Goal: Information Seeking & Learning: Check status

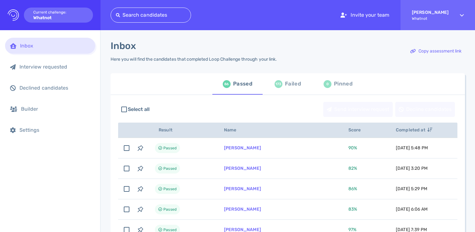
click at [283, 88] on div "173 Failed" at bounding box center [288, 84] width 26 height 18
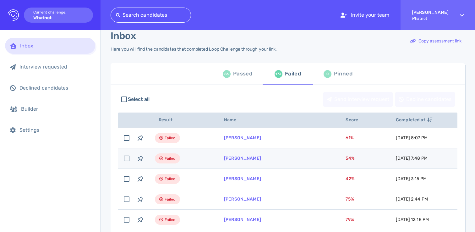
scroll to position [19, 0]
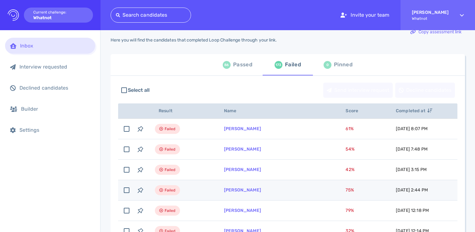
click at [297, 190] on td "[PERSON_NAME]" at bounding box center [278, 190] width 122 height 20
checkbox input "true"
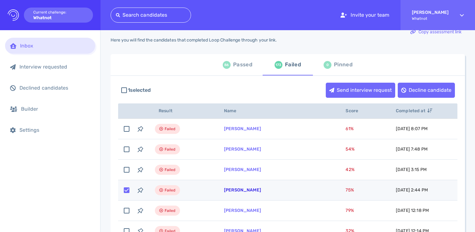
click at [238, 190] on link "[PERSON_NAME]" at bounding box center [242, 189] width 37 height 5
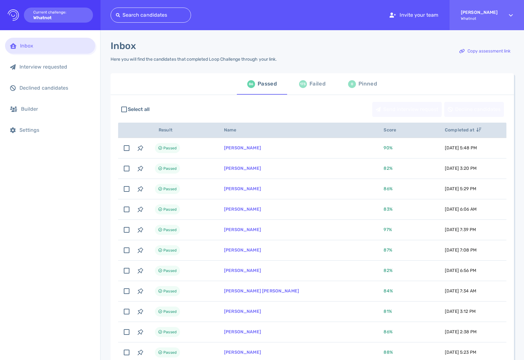
click at [460, 49] on icon at bounding box center [463, 51] width 6 height 4
click at [314, 89] on div "Failed" at bounding box center [318, 83] width 16 height 9
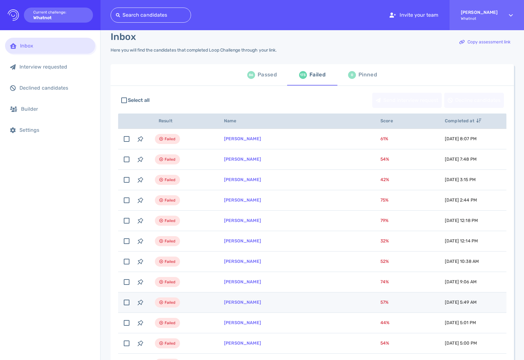
scroll to position [56, 0]
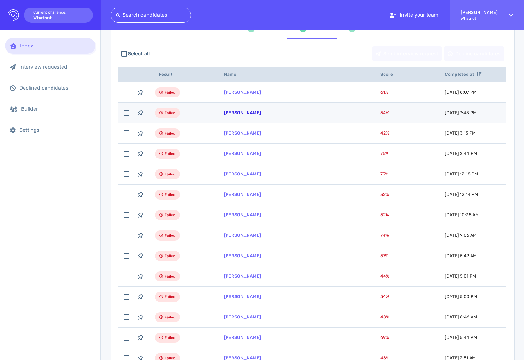
click at [247, 114] on link "[PERSON_NAME]" at bounding box center [242, 112] width 37 height 5
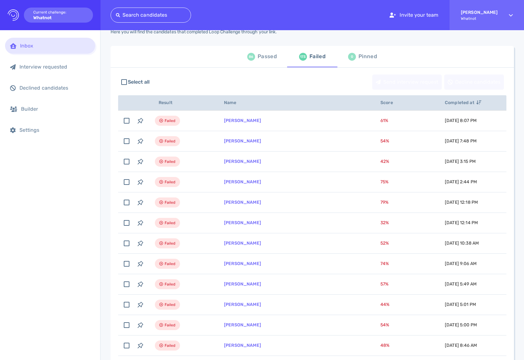
scroll to position [0, 0]
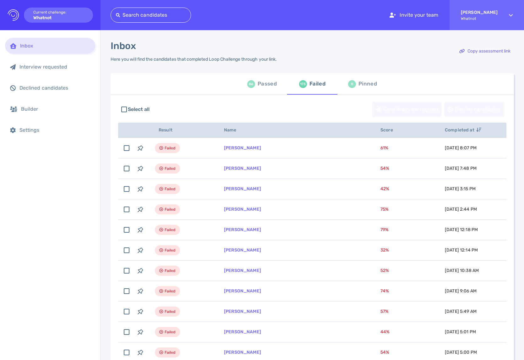
drag, startPoint x: 188, startPoint y: 91, endPoint x: 260, endPoint y: 84, distance: 71.7
click at [188, 91] on div "86 Passed 173 Failed 0 Pinned" at bounding box center [313, 83] width 404 height 21
click at [260, 84] on div "Passed" at bounding box center [267, 83] width 19 height 9
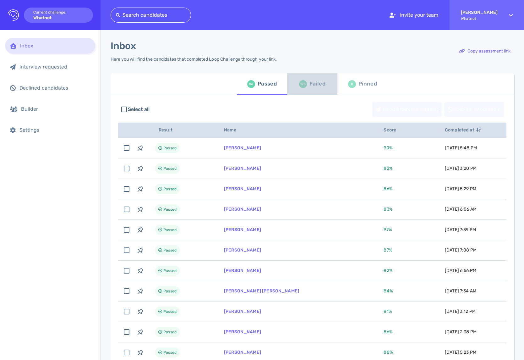
click at [299, 86] on div "173" at bounding box center [303, 84] width 8 height 8
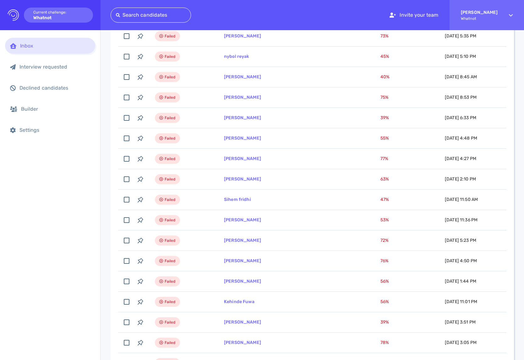
scroll to position [2028, 0]
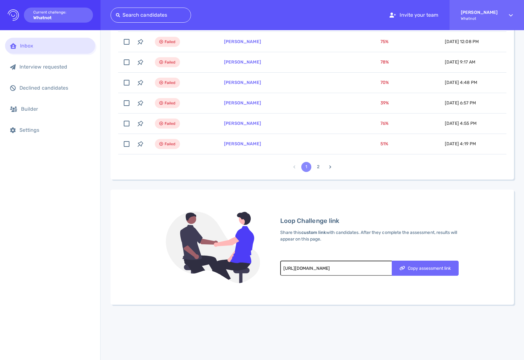
click at [315, 167] on button "2" at bounding box center [318, 167] width 10 height 10
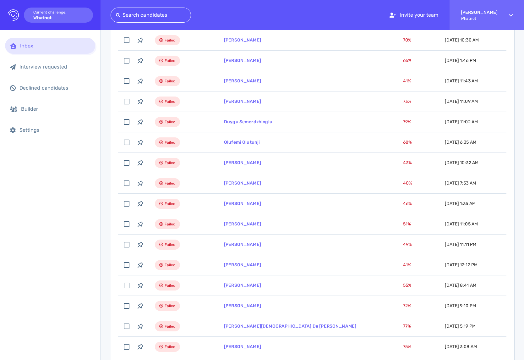
scroll to position [1476, 0]
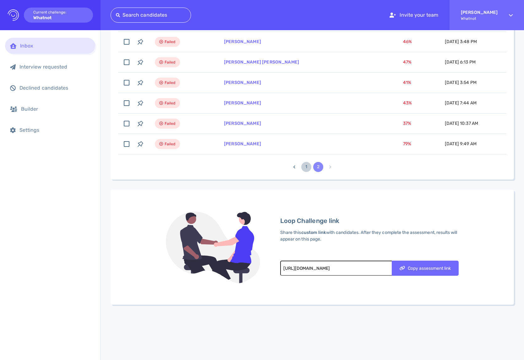
click at [305, 164] on button "1" at bounding box center [306, 167] width 10 height 10
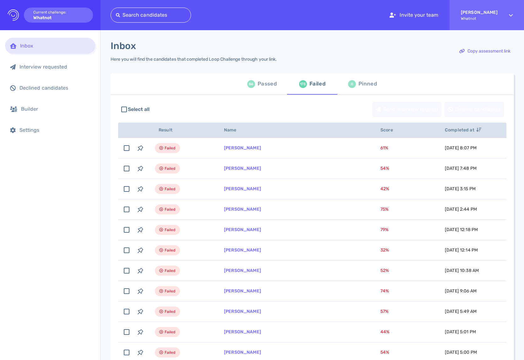
click at [53, 267] on div "Inbox Interview requested Declined candidates Builder Settings" at bounding box center [50, 195] width 100 height 330
click at [271, 87] on div "Passed" at bounding box center [267, 83] width 19 height 9
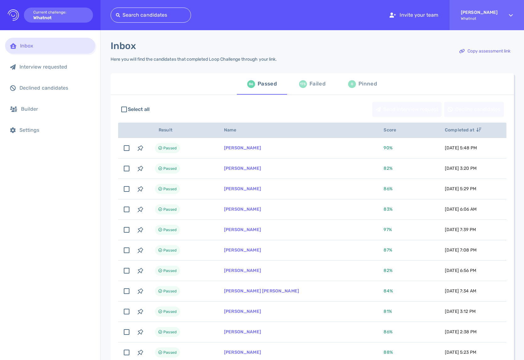
click at [324, 53] on div "Inbox Here you will find the candidates that completed Loop Challenge through y…" at bounding box center [313, 54] width 404 height 29
click at [56, 284] on div "Inbox Interview requested Declined candidates Builder Settings" at bounding box center [50, 195] width 100 height 330
click at [56, 283] on div "Inbox Interview requested Declined candidates Builder Settings" at bounding box center [50, 195] width 100 height 330
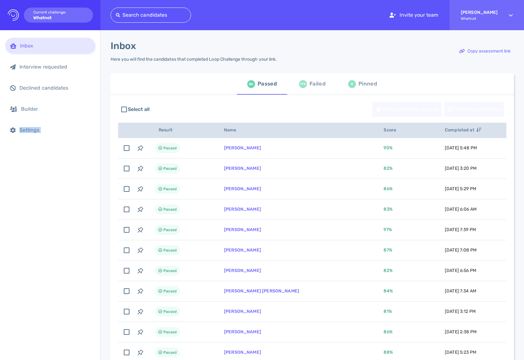
click at [56, 283] on div "Inbox Interview requested Declined candidates Builder Settings" at bounding box center [50, 195] width 100 height 330
click at [28, 283] on div "Inbox Interview requested Declined candidates Builder Settings" at bounding box center [50, 195] width 100 height 330
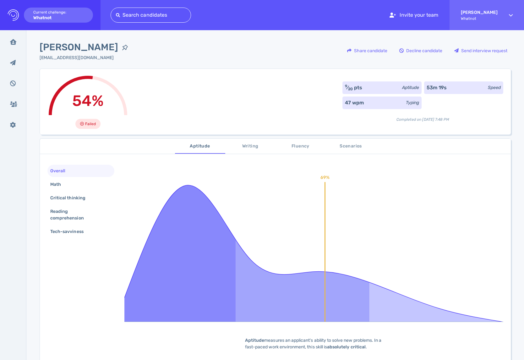
click at [287, 103] on div "54% Failed 9 ⁄ 20 pts Aptitude 53m 19s Speed 47 wpm Typing Completed on October…" at bounding box center [276, 102] width 472 height 66
click at [60, 192] on div "Critical thinking" at bounding box center [80, 198] width 67 height 12
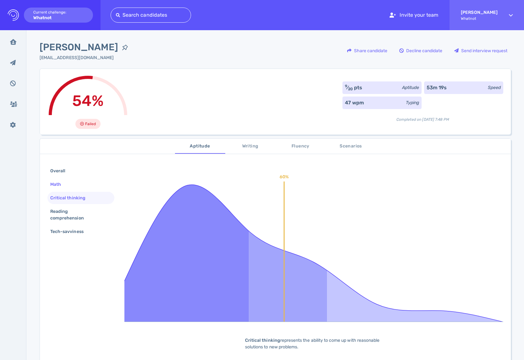
click at [60, 188] on div "Math" at bounding box center [58, 184] width 19 height 9
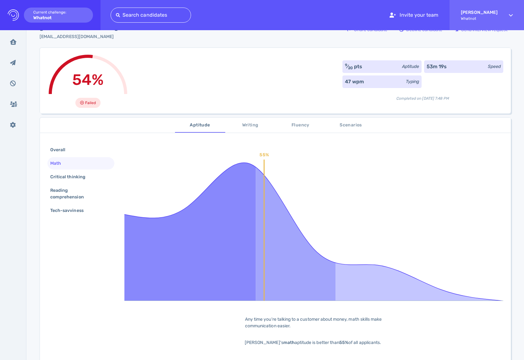
scroll to position [51, 0]
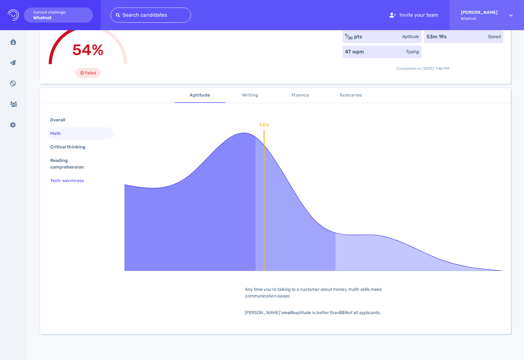
click at [62, 182] on div "Tech-savviness" at bounding box center [70, 180] width 42 height 9
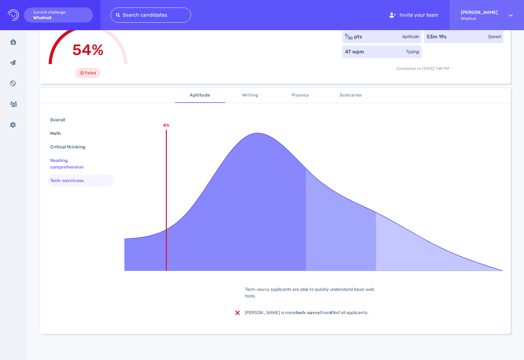
click at [65, 164] on div "Reading comprehension" at bounding box center [78, 164] width 59 height 16
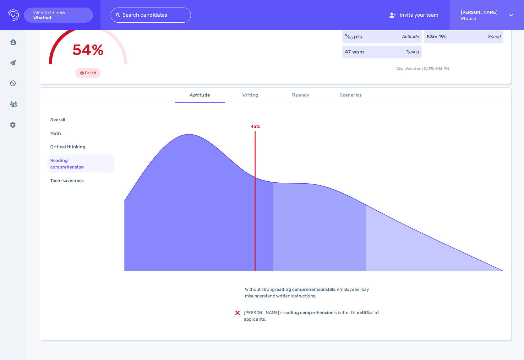
click at [63, 154] on div "Reading comprehension" at bounding box center [80, 163] width 67 height 19
click at [65, 142] on div "Critical thinking" at bounding box center [71, 146] width 44 height 9
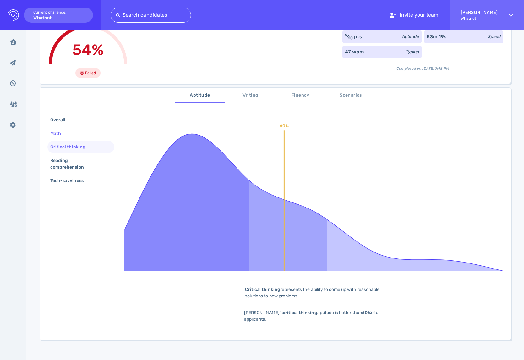
click at [53, 130] on div "Math" at bounding box center [58, 133] width 19 height 9
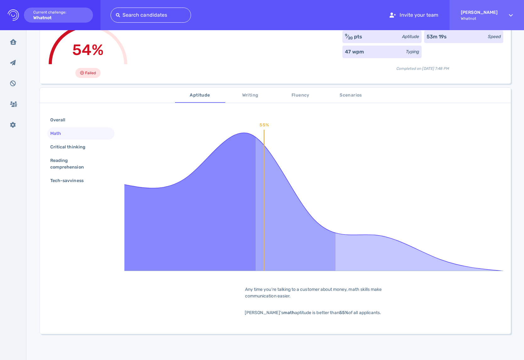
click at [55, 122] on div "Overall" at bounding box center [61, 119] width 24 height 9
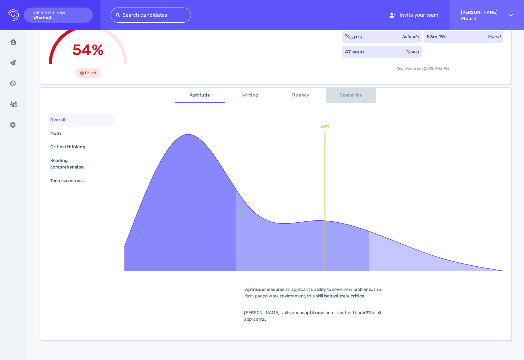
click at [354, 94] on span "Scenarios" at bounding box center [351, 95] width 43 height 8
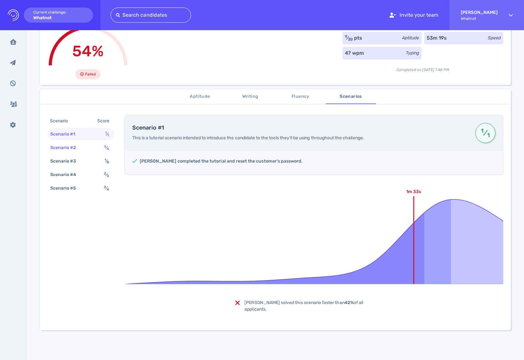
scroll to position [50, 0]
click at [90, 191] on div "Scenario #5 2 ⁄ 4" at bounding box center [80, 188] width 67 height 12
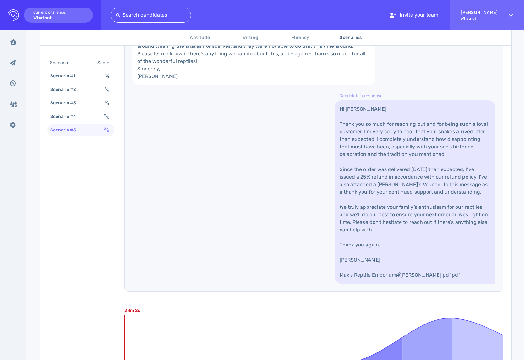
scroll to position [203, 0]
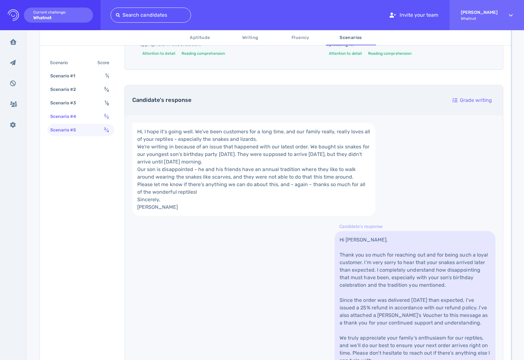
click at [83, 117] on div "Scenario #4 2 ⁄ 3" at bounding box center [80, 116] width 67 height 12
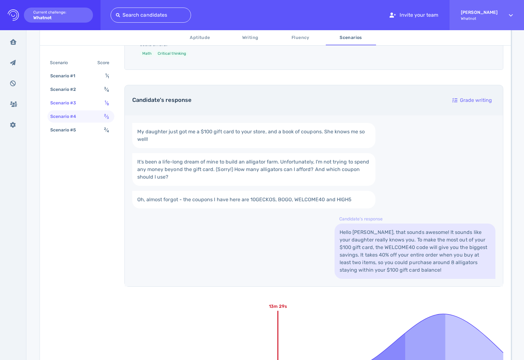
click at [92, 100] on div "Scenario #3 1 ⁄ 8" at bounding box center [80, 103] width 67 height 12
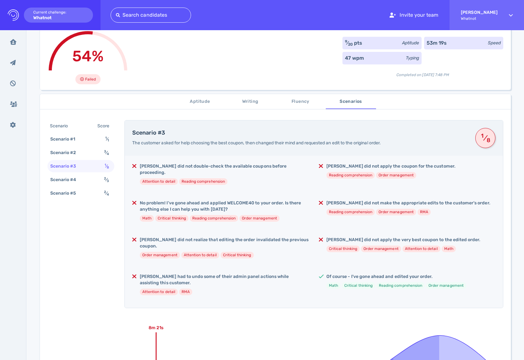
scroll to position [56, 0]
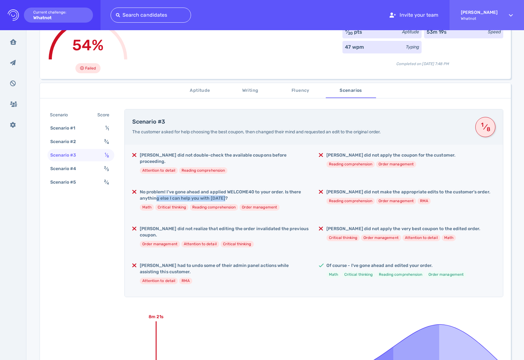
drag, startPoint x: 161, startPoint y: 189, endPoint x: 261, endPoint y: 194, distance: 100.1
click at [261, 194] on h5 "No problem! I've gone ahead and applied WELCOME40 to your order. Is there anyth…" at bounding box center [224, 195] width 169 height 13
drag, startPoint x: 262, startPoint y: 192, endPoint x: 277, endPoint y: 192, distance: 15.4
click at [277, 192] on h5 "No problem! I've gone ahead and applied WELCOME40 to your order. Is there anyth…" at bounding box center [224, 195] width 169 height 13
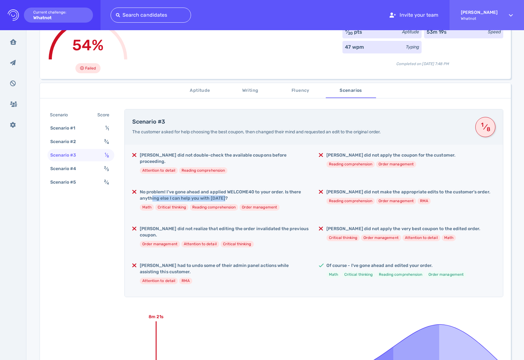
drag, startPoint x: 277, startPoint y: 192, endPoint x: 285, endPoint y: 207, distance: 16.3
click at [277, 192] on h5 "No problem! I've gone ahead and applied WELCOME40 to your order. Is there anyth…" at bounding box center [224, 195] width 169 height 13
click at [292, 226] on h5 "Elizabeth did not realize that editing the order invalidated the previous coupo…" at bounding box center [224, 232] width 169 height 13
drag, startPoint x: 172, startPoint y: 187, endPoint x: 277, endPoint y: 187, distance: 104.7
click at [277, 189] on h5 "No problem! I've gone ahead and applied WELCOME40 to your order. Is there anyth…" at bounding box center [224, 195] width 169 height 13
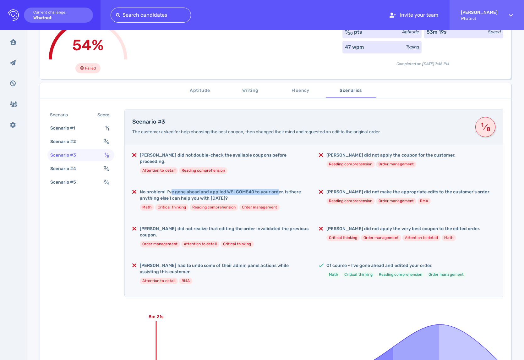
click at [277, 189] on h5 "No problem! I've gone ahead and applied WELCOME40 to your order. Is there anyth…" at bounding box center [224, 195] width 169 height 13
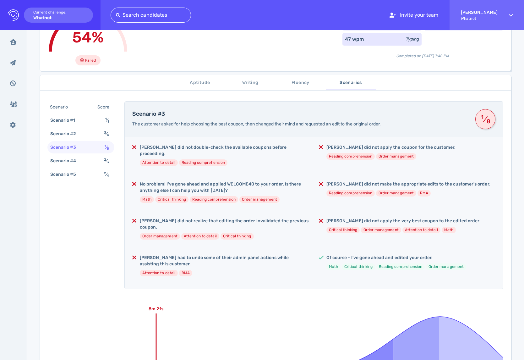
scroll to position [64, 0]
drag, startPoint x: 339, startPoint y: 227, endPoint x: 352, endPoint y: 228, distance: 13.9
click at [353, 226] on div "Elizabeth did not apply the very best coupon to the edited order. Critical thin…" at bounding box center [404, 228] width 154 height 20
click at [413, 242] on div "Elizabeth did not double-check the available coupons before proceeding. Attenti…" at bounding box center [314, 213] width 379 height 152
click at [22, 176] on div "Inbox Inbox Interview requested Interview requested Declined candidates Decline…" at bounding box center [13, 195] width 26 height 330
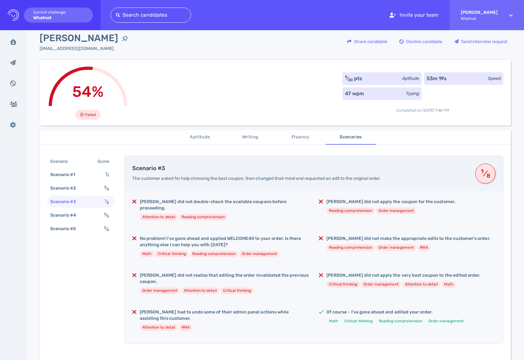
scroll to position [0, 0]
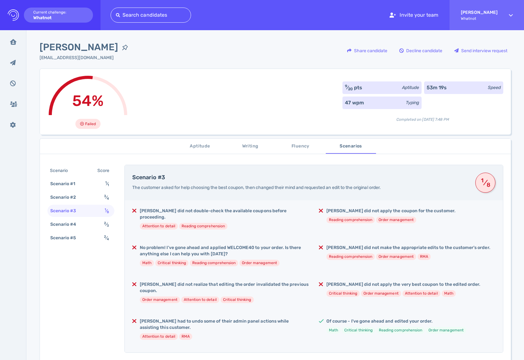
click at [208, 144] on span "Aptitude" at bounding box center [200, 146] width 43 height 8
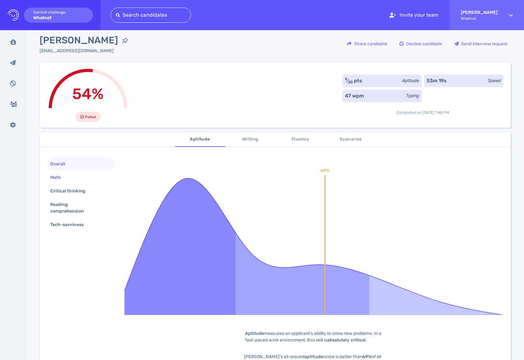
scroll to position [7, 0]
click at [49, 177] on div "Math" at bounding box center [58, 177] width 19 height 9
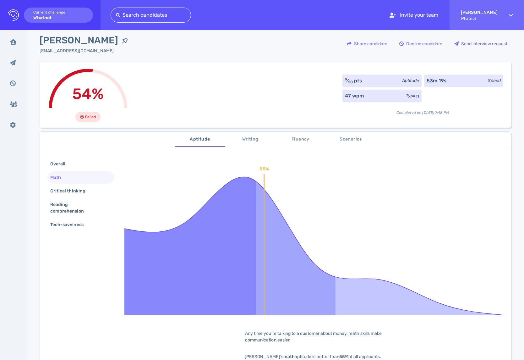
click at [60, 173] on div "Math" at bounding box center [58, 177] width 19 height 9
click at [65, 208] on div "Reading comprehension" at bounding box center [78, 208] width 59 height 16
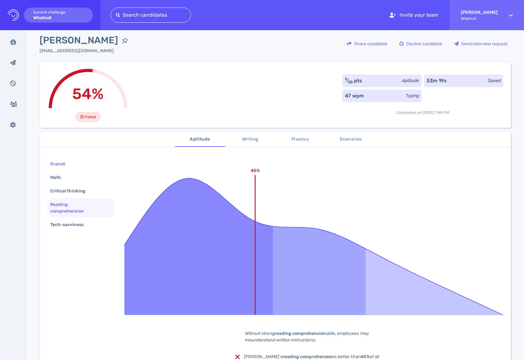
click at [56, 161] on div "Overall" at bounding box center [61, 163] width 24 height 9
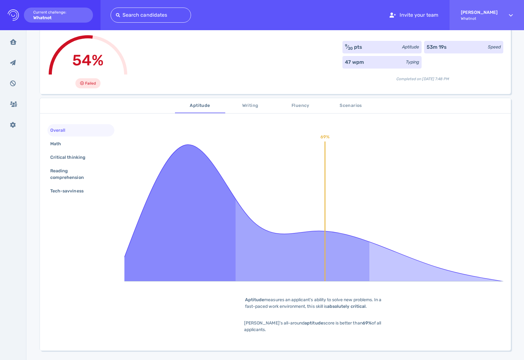
scroll to position [104, 0]
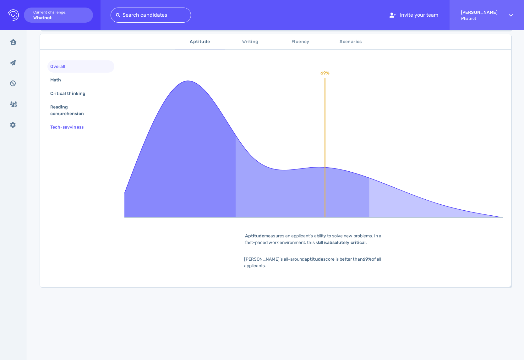
click at [54, 130] on div "Tech-savviness" at bounding box center [70, 127] width 42 height 9
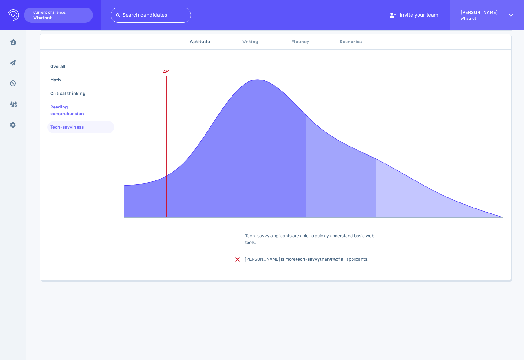
click at [58, 113] on div "Reading comprehension" at bounding box center [78, 110] width 59 height 16
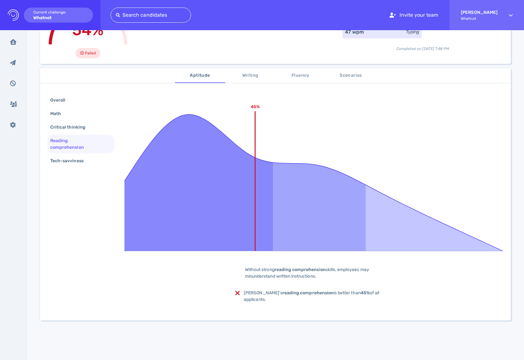
scroll to position [0, 0]
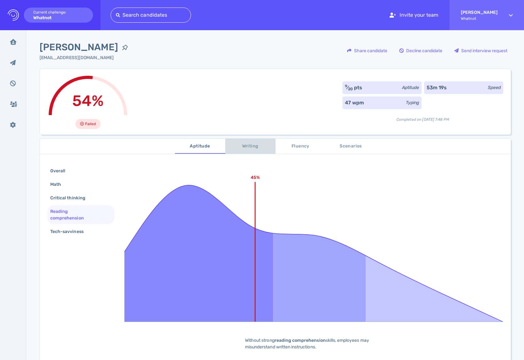
click at [236, 147] on span "Writing" at bounding box center [250, 146] width 43 height 8
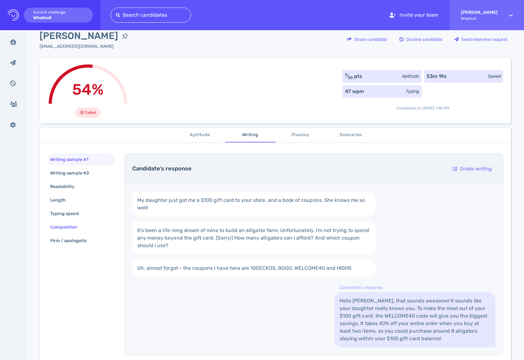
scroll to position [41, 0]
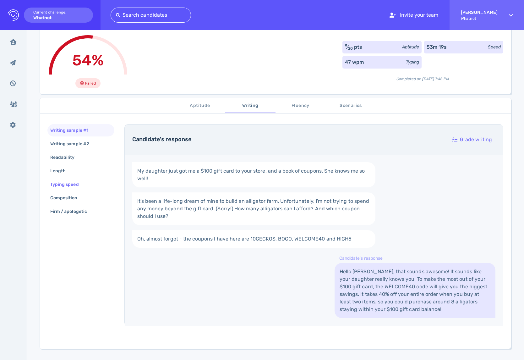
click at [69, 188] on div "Typing speed" at bounding box center [67, 184] width 37 height 9
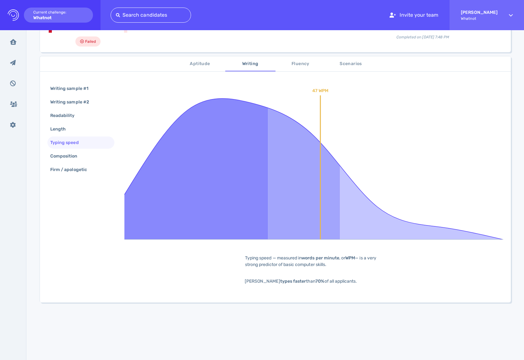
scroll to position [82, 0]
click at [52, 129] on div "Length" at bounding box center [61, 128] width 24 height 9
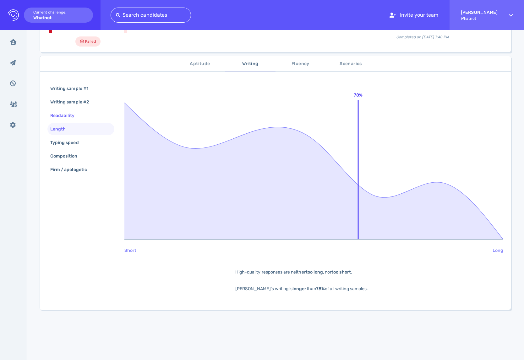
click at [54, 117] on div "Readability" at bounding box center [65, 115] width 33 height 9
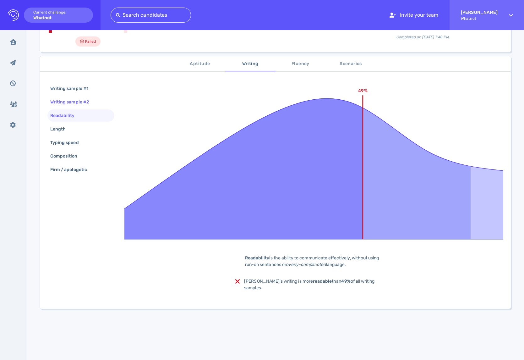
click at [61, 105] on div "Writing sample #2" at bounding box center [73, 101] width 48 height 9
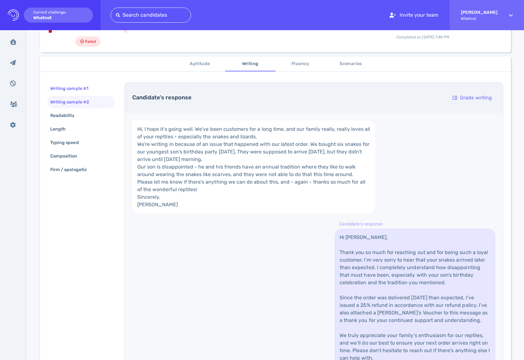
click at [64, 86] on div "Writing sample #1" at bounding box center [72, 88] width 47 height 9
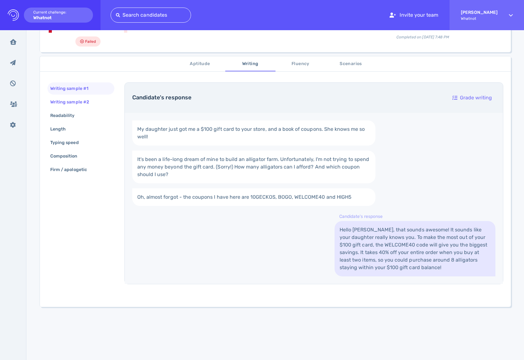
click at [65, 100] on div "Writing sample #2" at bounding box center [73, 101] width 48 height 9
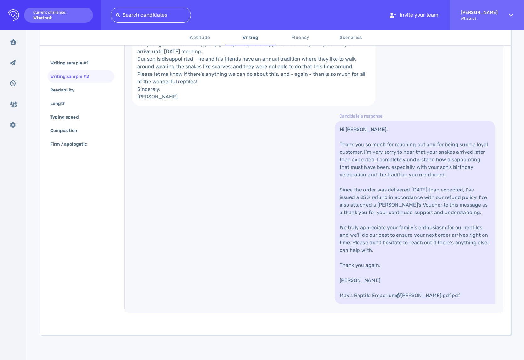
scroll to position [0, 0]
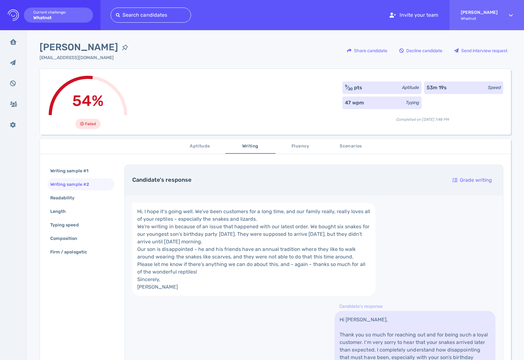
click at [296, 145] on span "Fluency" at bounding box center [300, 146] width 43 height 8
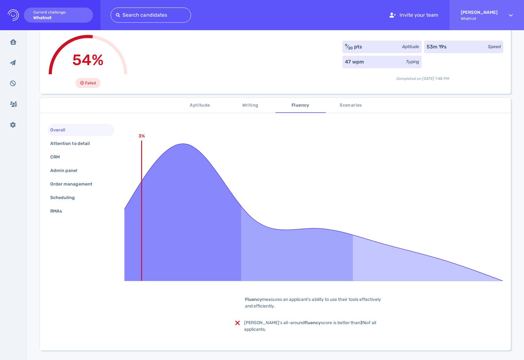
scroll to position [57, 0]
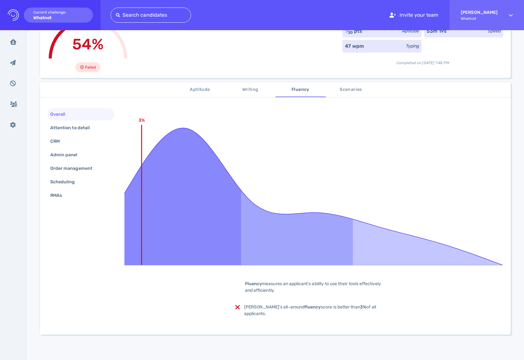
drag, startPoint x: 280, startPoint y: 289, endPoint x: 349, endPoint y: 290, distance: 68.9
click at [349, 290] on div "Fluency measures an applicant's ability to use their tools effectively and effi…" at bounding box center [313, 286] width 157 height 13
click at [348, 290] on div "Fluency measures an applicant's ability to use their tools effectively and effi…" at bounding box center [313, 286] width 157 height 13
drag, startPoint x: 270, startPoint y: 289, endPoint x: 296, endPoint y: 297, distance: 27.9
click at [301, 292] on div "Fluency measures an applicant's ability to use their tools effectively and effi…" at bounding box center [313, 286] width 157 height 13
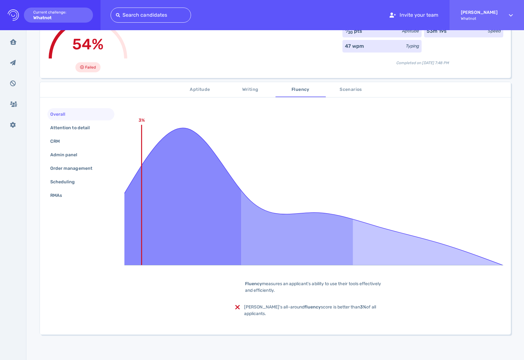
click at [252, 307] on span "Elizabeth's all-around fluency score is better than 3% of all applicants." at bounding box center [310, 310] width 132 height 12
drag, startPoint x: 288, startPoint y: 306, endPoint x: 340, endPoint y: 314, distance: 52.4
click at [340, 314] on div "Elizabeth's all-around fluency score is better than 3% of all applicants." at bounding box center [313, 310] width 139 height 13
drag, startPoint x: 340, startPoint y: 314, endPoint x: 353, endPoint y: 318, distance: 14.3
click at [340, 314] on div "Elizabeth's all-around fluency score is better than 3% of all applicants." at bounding box center [313, 310] width 139 height 13
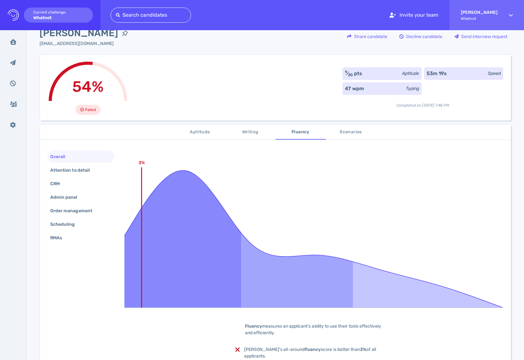
scroll to position [0, 0]
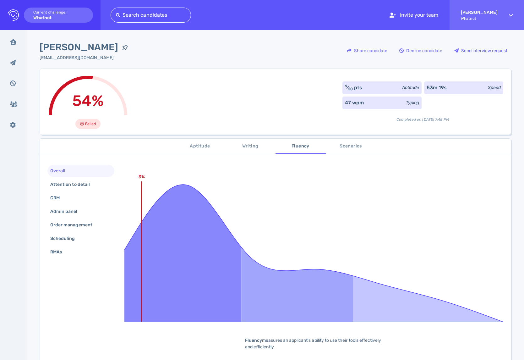
click at [362, 147] on span "Scenarios" at bounding box center [351, 146] width 43 height 8
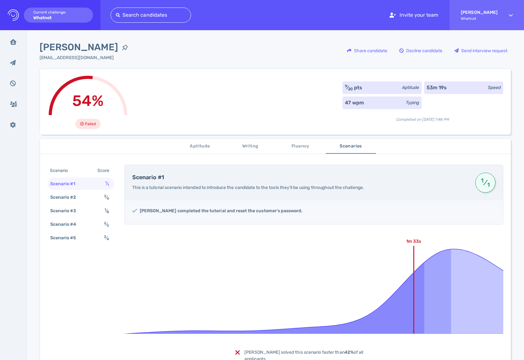
scroll to position [1, 0]
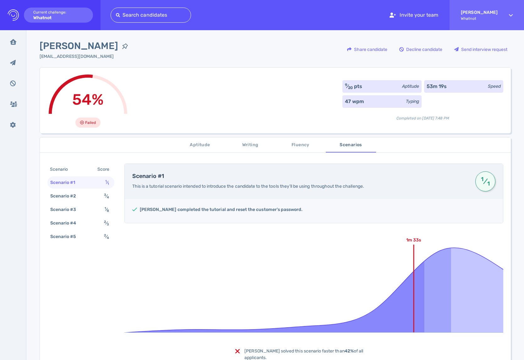
click at [258, 143] on span "Writing" at bounding box center [250, 145] width 43 height 8
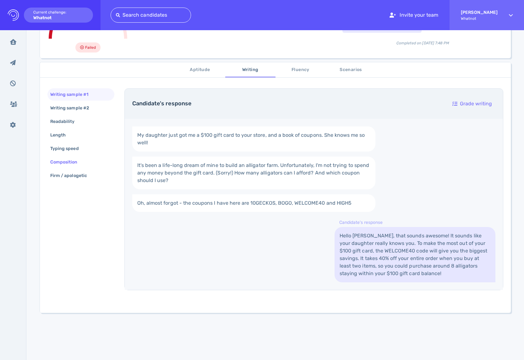
scroll to position [99, 0]
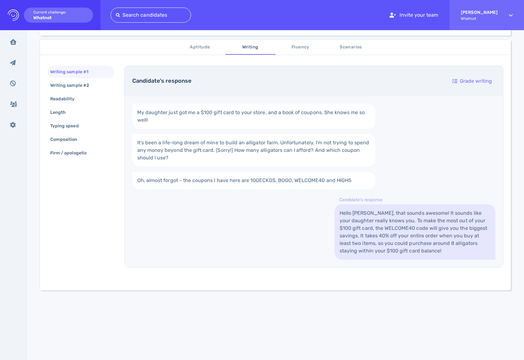
click at [391, 233] on link "Hello Hazel, that sounds awesome! It sounds like your daughter really knows you…" at bounding box center [415, 231] width 161 height 55
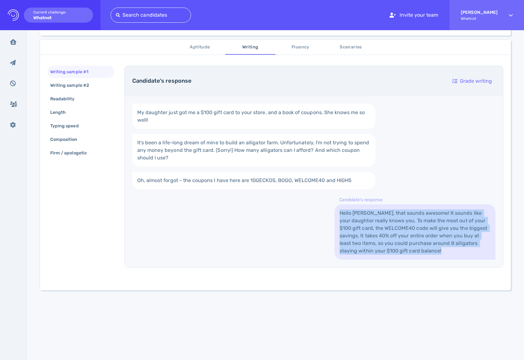
click at [391, 233] on link "Hello Hazel, that sounds awesome! It sounds like your daughter really knows you…" at bounding box center [415, 231] width 161 height 55
click at [364, 227] on link "Hello Hazel, that sounds awesome! It sounds like your daughter really knows you…" at bounding box center [415, 231] width 161 height 55
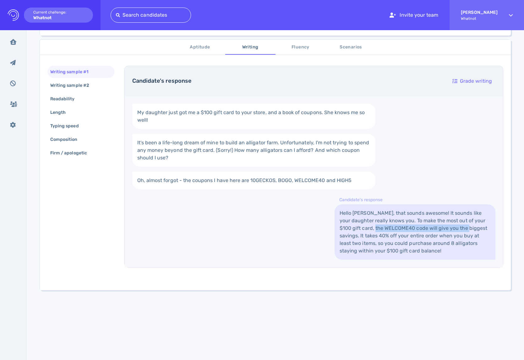
drag, startPoint x: 362, startPoint y: 225, endPoint x: 450, endPoint y: 231, distance: 88.5
click at [450, 231] on link "Hello Hazel, that sounds awesome! It sounds like your daughter really knows you…" at bounding box center [415, 231] width 161 height 55
drag, startPoint x: 439, startPoint y: 248, endPoint x: 430, endPoint y: 247, distance: 9.2
click at [439, 248] on link "Hello Hazel, that sounds awesome! It sounds like your daughter really knows you…" at bounding box center [415, 231] width 161 height 55
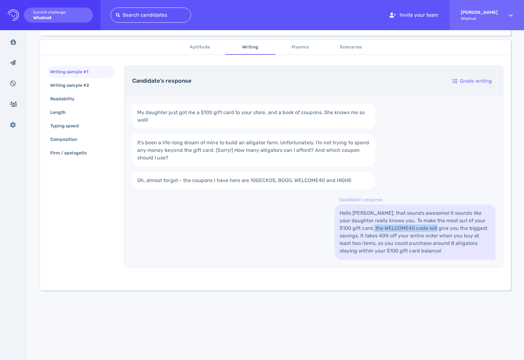
drag, startPoint x: 361, startPoint y: 229, endPoint x: 417, endPoint y: 231, distance: 56.0
click at [416, 231] on link "Hello Hazel, that sounds awesome! It sounds like your daughter really knows you…" at bounding box center [415, 231] width 161 height 55
click at [417, 231] on link "Hello Hazel, that sounds awesome! It sounds like your daughter really knows you…" at bounding box center [415, 231] width 161 height 55
drag, startPoint x: 365, startPoint y: 238, endPoint x: 395, endPoint y: 240, distance: 30.9
click at [395, 240] on link "Hello Hazel, that sounds awesome! It sounds like your daughter really knows you…" at bounding box center [415, 231] width 161 height 55
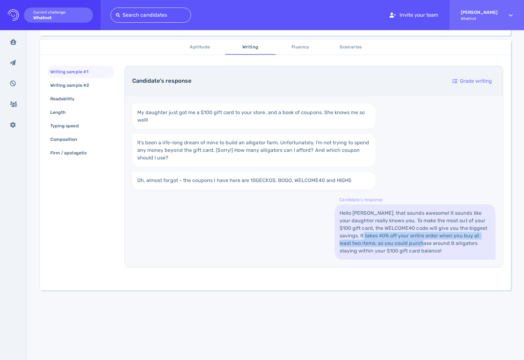
click at [395, 240] on link "Hello Hazel, that sounds awesome! It sounds like your daughter really knows you…" at bounding box center [415, 231] width 161 height 55
click at [392, 252] on link "Hello Hazel, that sounds awesome! It sounds like your daughter really knows you…" at bounding box center [415, 231] width 161 height 55
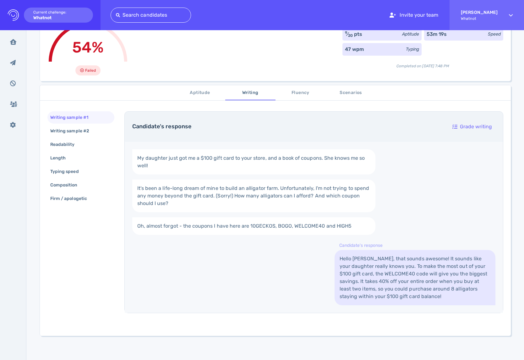
scroll to position [0, 0]
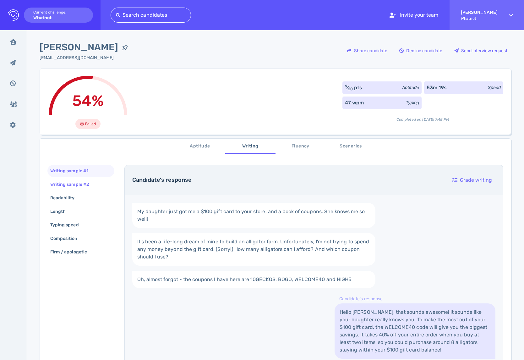
click at [86, 182] on div "Writing sample #2" at bounding box center [73, 184] width 48 height 9
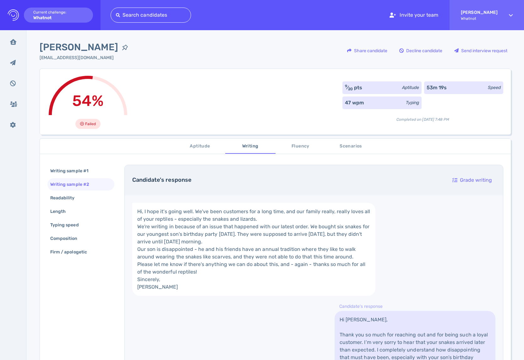
drag, startPoint x: 288, startPoint y: 149, endPoint x: 338, endPoint y: 147, distance: 49.4
click at [289, 149] on span "Fluency" at bounding box center [300, 146] width 43 height 8
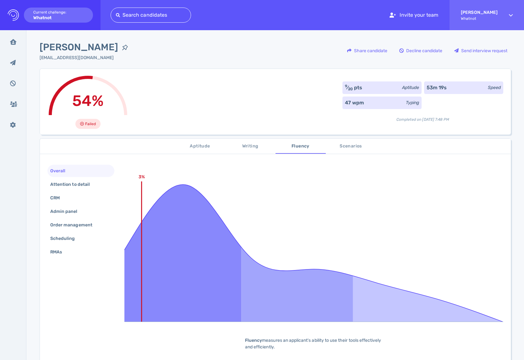
click at [339, 147] on span "Scenarios" at bounding box center [351, 146] width 43 height 8
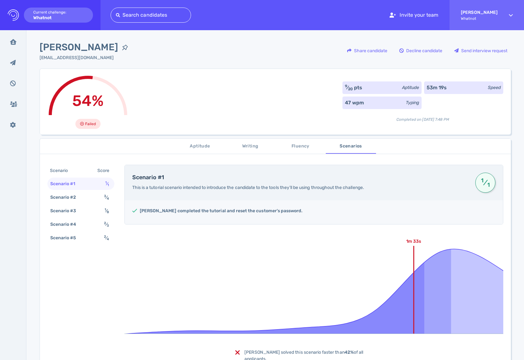
click at [196, 146] on span "Aptitude" at bounding box center [200, 146] width 43 height 8
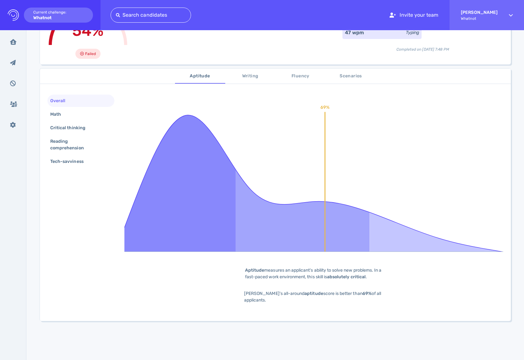
scroll to position [104, 0]
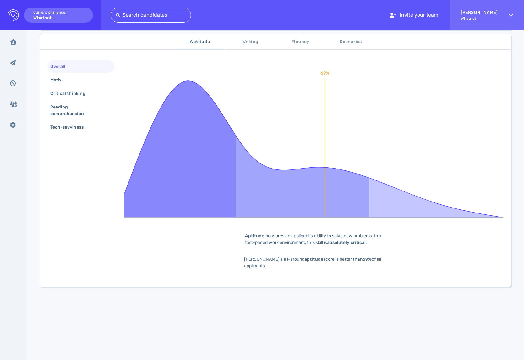
click at [69, 86] on div "Math" at bounding box center [80, 80] width 67 height 12
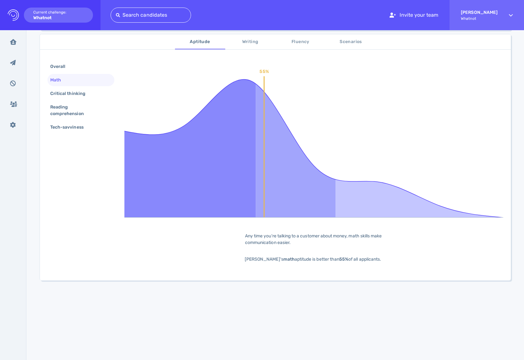
scroll to position [0, 0]
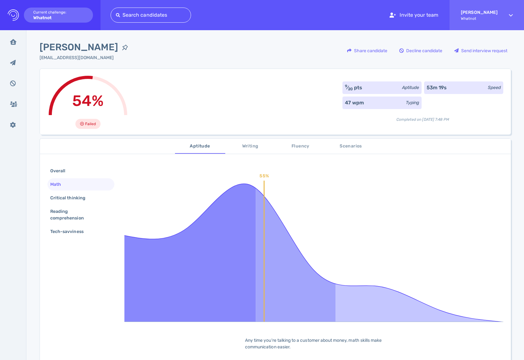
click at [66, 164] on div "Overall Math Critical thinking Reading comprehension Tech-savviness 55% Any tim…" at bounding box center [275, 271] width 471 height 228
click at [353, 148] on span "Scenarios" at bounding box center [351, 146] width 43 height 8
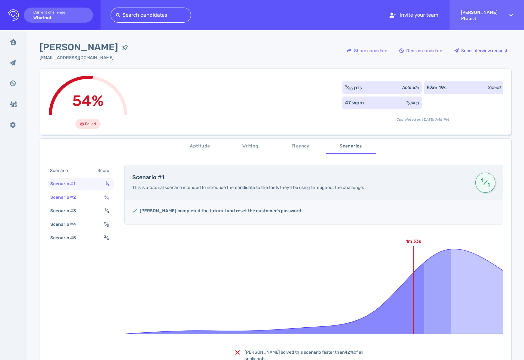
click at [83, 193] on div "Scenario #2 3 ⁄ 4" at bounding box center [80, 197] width 67 height 12
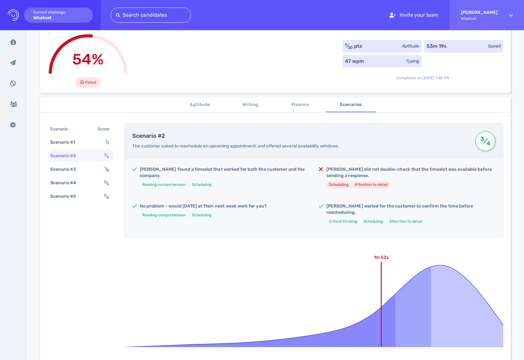
scroll to position [94, 0]
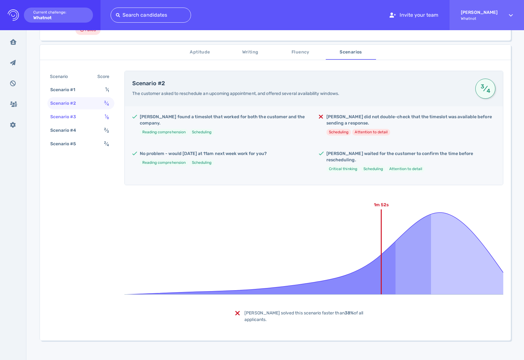
click at [63, 116] on div "Scenario #3" at bounding box center [66, 116] width 35 height 9
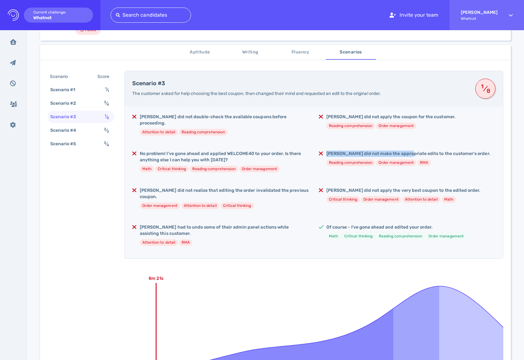
drag, startPoint x: 358, startPoint y: 148, endPoint x: 405, endPoint y: 150, distance: 46.3
click at [405, 151] on div "Elizabeth did not make the appropriate edits to the customer's order. Reading c…" at bounding box center [407, 161] width 177 height 20
click at [405, 151] on h5 "Elizabeth did not make the appropriate edits to the customer's order." at bounding box center [409, 154] width 164 height 6
click at [405, 151] on div "Elizabeth did not make the appropriate edits to the customer's order. Reading c…" at bounding box center [409, 161] width 164 height 20
click at [405, 151] on h5 "Elizabeth did not make the appropriate edits to the customer's order." at bounding box center [409, 154] width 164 height 6
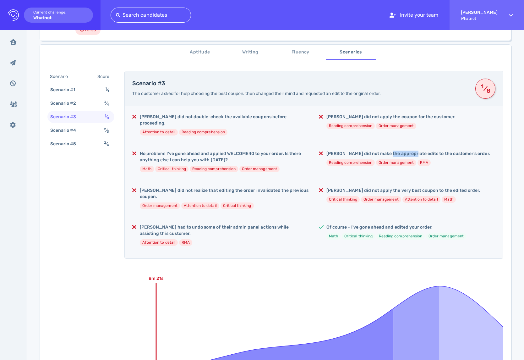
click at [405, 151] on h5 "Elizabeth did not make the appropriate edits to the customer's order." at bounding box center [409, 154] width 164 height 6
click at [462, 167] on div "Elizabeth did not double-check the available coupons before proceeding. Attenti…" at bounding box center [314, 182] width 379 height 152
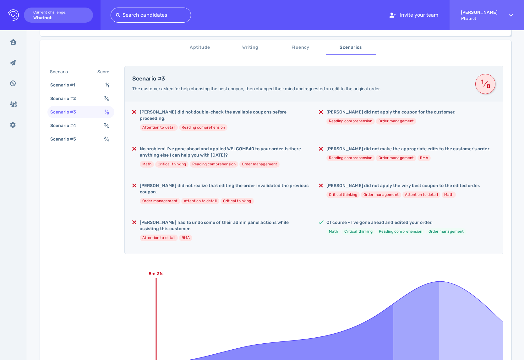
scroll to position [100, 0]
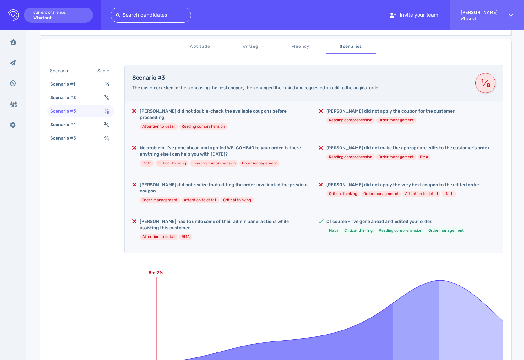
click at [204, 182] on h5 "Elizabeth did not realize that editing the order invalidated the previous coupo…" at bounding box center [224, 188] width 169 height 13
click at [349, 218] on h5 "Of course - I've gone ahead and edited your order." at bounding box center [397, 221] width 140 height 6
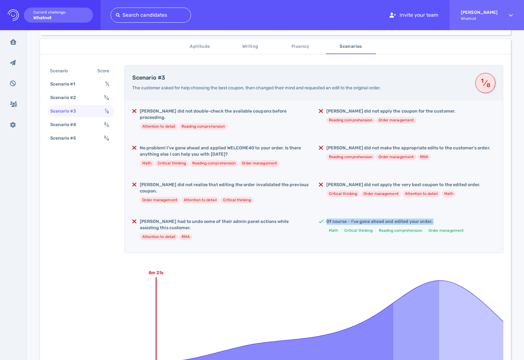
click at [349, 218] on h5 "Of course - I've gone ahead and edited your order." at bounding box center [397, 221] width 140 height 6
click at [263, 233] on div "Elizabeth did not double-check the available coupons before proceeding. Attenti…" at bounding box center [314, 177] width 379 height 152
drag, startPoint x: 207, startPoint y: 222, endPoint x: 221, endPoint y: 222, distance: 14.5
click at [221, 234] on ul "Attention to detail RMA" at bounding box center [224, 237] width 169 height 7
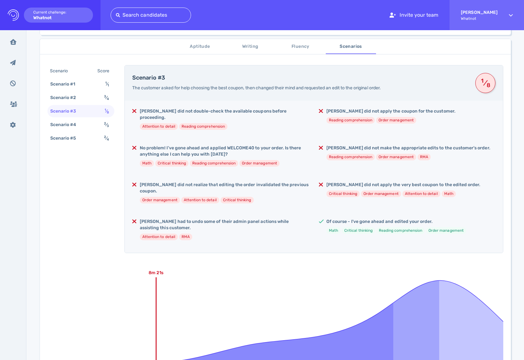
click at [151, 182] on h5 "Elizabeth did not realize that editing the order invalidated the previous coupo…" at bounding box center [224, 188] width 169 height 13
click at [169, 145] on h5 "No problem! I've gone ahead and applied WELCOME40 to your order. Is there anyth…" at bounding box center [224, 151] width 169 height 13
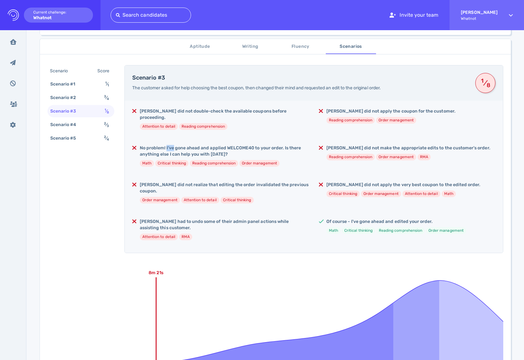
click at [169, 145] on h5 "No problem! I've gone ahead and applied WELCOME40 to your order. Is there anyth…" at bounding box center [224, 151] width 169 height 13
drag, startPoint x: 234, startPoint y: 125, endPoint x: 173, endPoint y: 119, distance: 61.0
click at [234, 126] on div "Elizabeth did not double-check the available coupons before proceeding. Attenti…" at bounding box center [224, 121] width 169 height 27
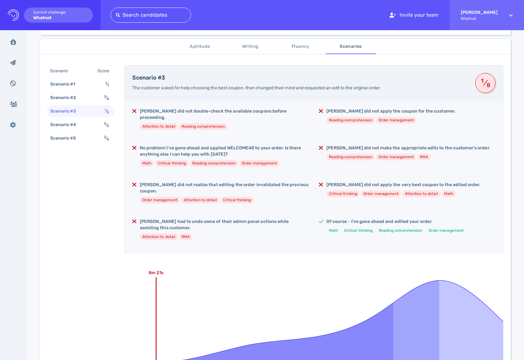
click at [165, 110] on h5 "Elizabeth did not double-check the available coupons before proceeding." at bounding box center [224, 114] width 169 height 13
click at [166, 111] on h5 "Elizabeth did not double-check the available coupons before proceeding." at bounding box center [224, 114] width 169 height 13
click at [262, 130] on div "Elizabeth did not double-check the available coupons before proceeding. Attenti…" at bounding box center [314, 177] width 379 height 152
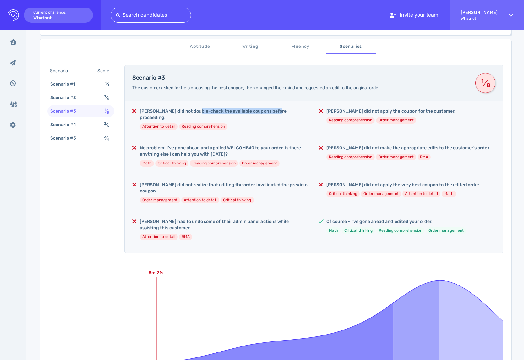
drag, startPoint x: 191, startPoint y: 110, endPoint x: 271, endPoint y: 112, distance: 79.2
click at [271, 112] on h5 "Elizabeth did not double-check the available coupons before proceeding." at bounding box center [224, 114] width 169 height 13
drag, startPoint x: 271, startPoint y: 112, endPoint x: 260, endPoint y: 144, distance: 34.4
click at [271, 112] on h5 "Elizabeth did not double-check the available coupons before proceeding." at bounding box center [224, 114] width 169 height 13
drag, startPoint x: 152, startPoint y: 142, endPoint x: 236, endPoint y: 140, distance: 84.3
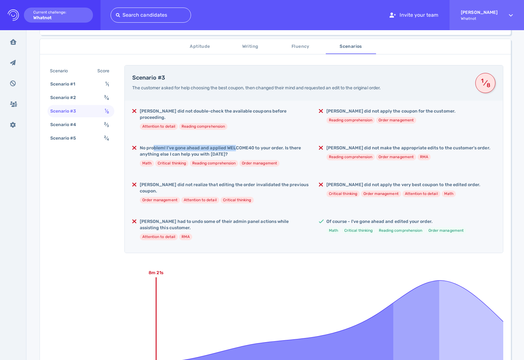
click at [236, 145] on h5 "No problem! I've gone ahead and applied WELCOME40 to your order. Is there anyth…" at bounding box center [224, 151] width 169 height 13
click at [237, 135] on div "Elizabeth did not double-check the available coupons before proceeding. Attenti…" at bounding box center [314, 177] width 379 height 152
drag, startPoint x: 136, startPoint y: 139, endPoint x: 200, endPoint y: 139, distance: 63.8
click at [200, 145] on div "No problem! I've gone ahead and applied WELCOME40 to your order. Is there anyth…" at bounding box center [220, 158] width 177 height 27
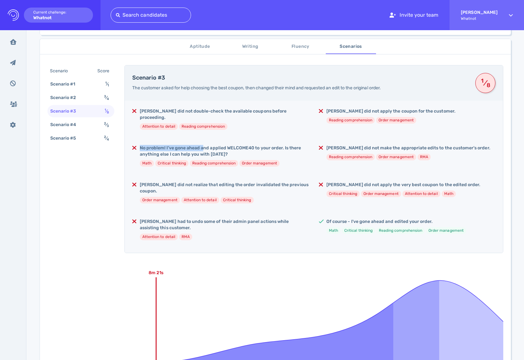
drag, startPoint x: 200, startPoint y: 139, endPoint x: 133, endPoint y: 127, distance: 68.1
click at [200, 145] on h5 "No problem! I've gone ahead and applied WELCOME40 to your order. Is there anyth…" at bounding box center [224, 151] width 169 height 13
click at [96, 123] on div "Scenario #4 2 ⁄ 3" at bounding box center [80, 125] width 67 height 12
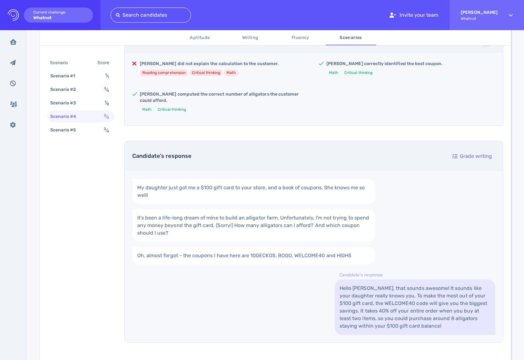
scroll to position [148, 0]
click at [106, 124] on div "Scenario #5 2 ⁄ 4" at bounding box center [80, 130] width 67 height 12
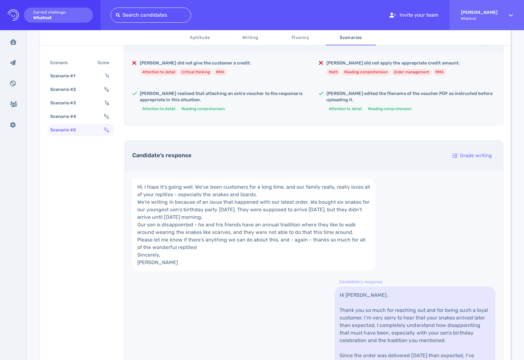
click at [182, 91] on h5 "Elizabeth realized that attaching an extra voucher to the response is appropria…" at bounding box center [224, 97] width 169 height 13
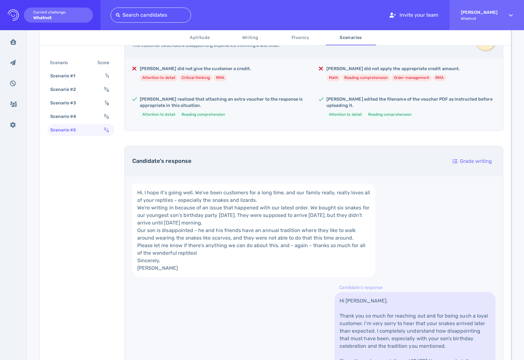
scroll to position [141, 0]
drag, startPoint x: 177, startPoint y: 68, endPoint x: 233, endPoint y: 69, distance: 55.7
click at [233, 69] on div "Elizabeth did not give the customer a credit. Attention to detail Critical thin…" at bounding box center [220, 76] width 177 height 20
drag, startPoint x: 233, startPoint y: 69, endPoint x: 249, endPoint y: 76, distance: 17.2
click at [235, 71] on div "Elizabeth did not give the customer a credit. Attention to detail Critical thin…" at bounding box center [220, 76] width 177 height 20
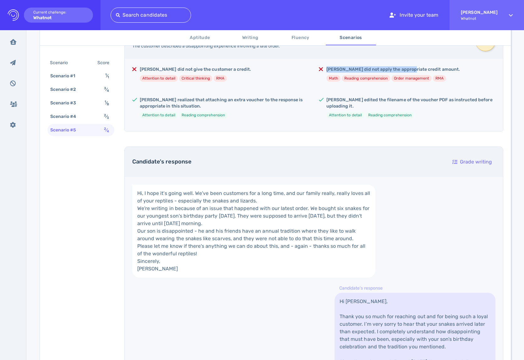
drag, startPoint x: 338, startPoint y: 72, endPoint x: 406, endPoint y: 70, distance: 68.6
click at [406, 70] on div "Elizabeth did not apply the appropriate credit amount. Math Reading comprehensi…" at bounding box center [407, 76] width 177 height 20
click at [409, 71] on h5 "Elizabeth did not apply the appropriate credit amount." at bounding box center [394, 69] width 134 height 6
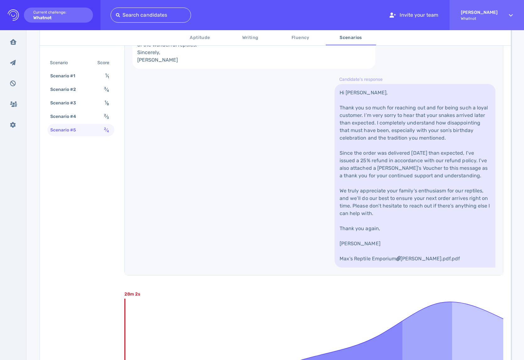
scroll to position [425, 0]
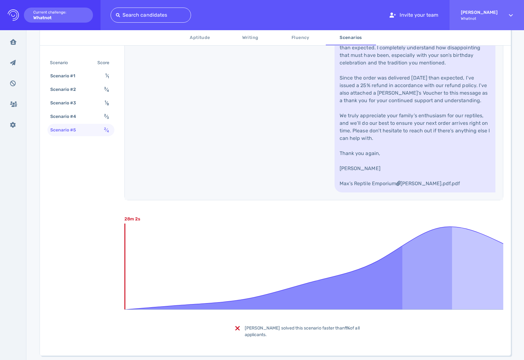
drag, startPoint x: 379, startPoint y: 162, endPoint x: 336, endPoint y: 155, distance: 43.8
click at [379, 162] on link "Hi Ethan, Thank you so much for reaching out and for being such a loyal custome…" at bounding box center [415, 101] width 161 height 184
drag, startPoint x: 338, startPoint y: 153, endPoint x: 429, endPoint y: 157, distance: 90.9
click at [429, 156] on link "Hi Ethan, Thank you so much for reaching out and for being such a loyal custome…" at bounding box center [415, 101] width 161 height 184
click at [429, 157] on link "Hi Ethan, Thank you so much for reaching out and for being such a loyal custome…" at bounding box center [415, 101] width 161 height 184
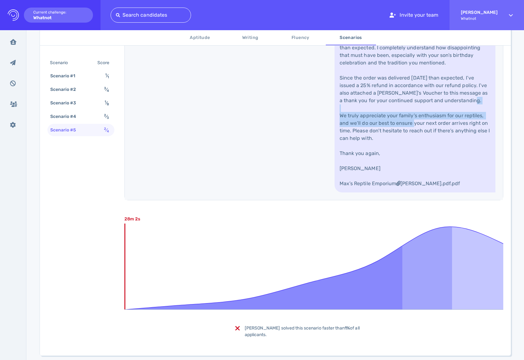
drag, startPoint x: 348, startPoint y: 192, endPoint x: 431, endPoint y: 200, distance: 84.0
click at [431, 192] on link "Hi Ethan, Thank you so much for reaching out and for being such a loyal custome…" at bounding box center [415, 101] width 161 height 184
click at [439, 192] on link "Hi Ethan, Thank you so much for reaching out and for being such a loyal custome…" at bounding box center [415, 101] width 161 height 184
drag, startPoint x: 378, startPoint y: 199, endPoint x: 430, endPoint y: 197, distance: 52.9
click at [430, 192] on link "Hi Ethan, Thank you so much for reaching out and for being such a loyal custome…" at bounding box center [415, 101] width 161 height 184
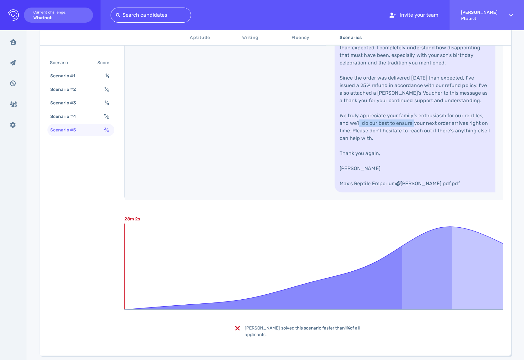
drag, startPoint x: 430, startPoint y: 197, endPoint x: 375, endPoint y: 181, distance: 57.6
click at [430, 192] on link "Hi Ethan, Thank you so much for reaching out and for being such a loyal custome…" at bounding box center [415, 101] width 161 height 184
drag, startPoint x: 353, startPoint y: 163, endPoint x: 438, endPoint y: 162, distance: 84.9
click at [435, 161] on link "Hi Ethan, Thank you so much for reaching out and for being such a loyal custome…" at bounding box center [415, 101] width 161 height 184
drag, startPoint x: 438, startPoint y: 162, endPoint x: 436, endPoint y: 207, distance: 45.3
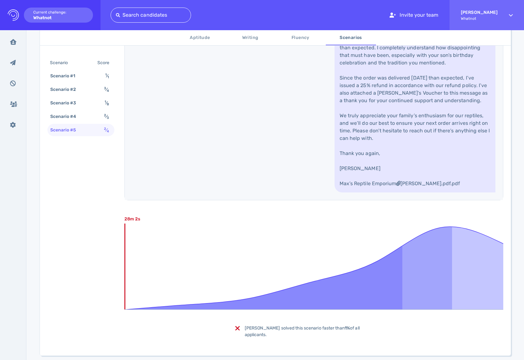
click at [438, 162] on link "Hi Ethan, Thank you so much for reaching out and for being such a loyal custome…" at bounding box center [415, 101] width 161 height 184
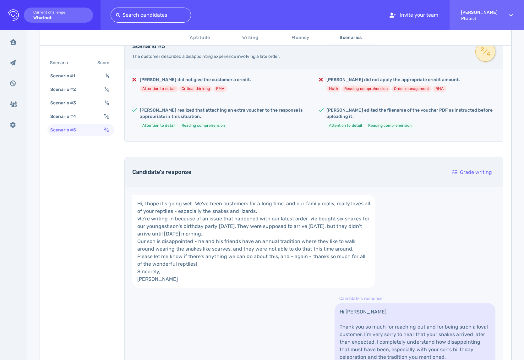
scroll to position [9, 0]
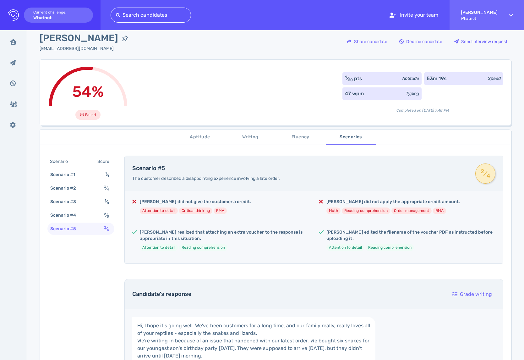
click at [90, 37] on span "Elizabeth Chacon" at bounding box center [79, 38] width 79 height 14
copy div "Elizabeth Chacon"
click at [93, 33] on span "Elizabeth Chacon" at bounding box center [79, 38] width 79 height 14
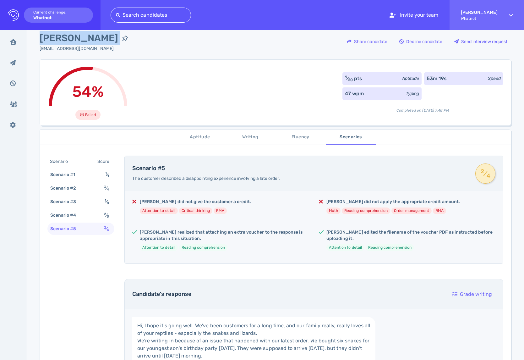
click at [93, 33] on span "Elizabeth Chacon" at bounding box center [79, 38] width 79 height 14
copy div "Elizabeth Chacon"
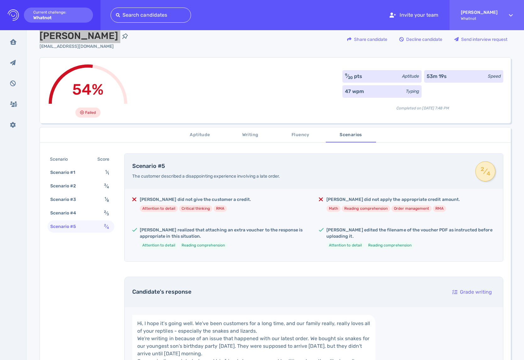
scroll to position [16, 0]
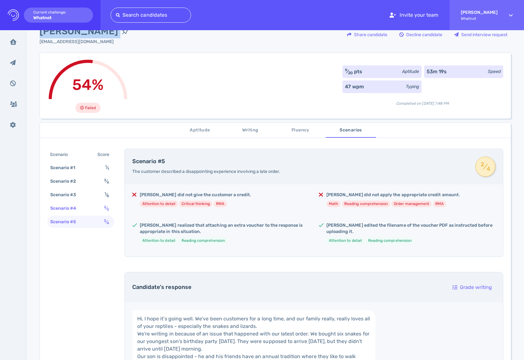
click at [83, 211] on div "Scenario #4 2 ⁄ 3" at bounding box center [80, 208] width 67 height 12
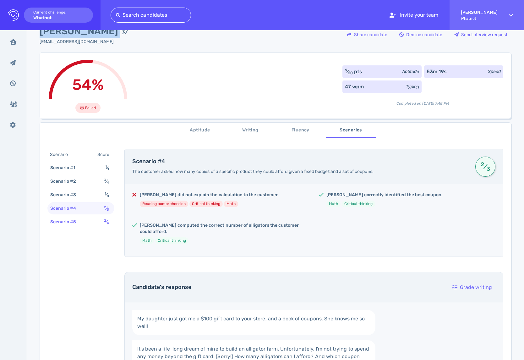
click at [85, 219] on div "Scenario #5 2 ⁄ 4" at bounding box center [80, 222] width 67 height 12
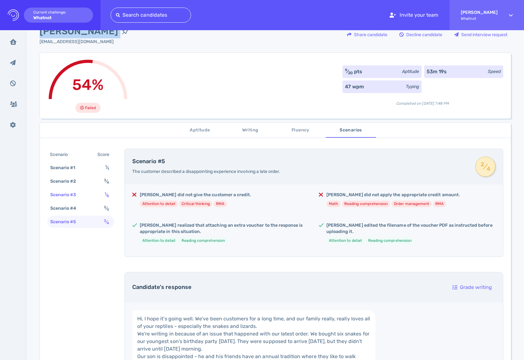
click at [89, 196] on div "Scenario #3 1 ⁄ 8" at bounding box center [80, 195] width 67 height 12
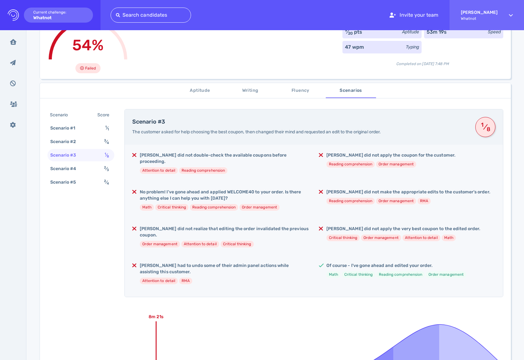
scroll to position [56, 0]
click at [389, 263] on h5 "Of course - I've gone ahead and edited your order." at bounding box center [397, 266] width 140 height 6
click at [360, 275] on div "Elizabeth did not double-check the available coupons before proceeding. Attenti…" at bounding box center [314, 221] width 379 height 152
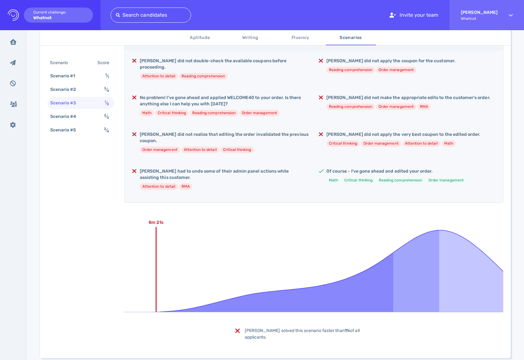
scroll to position [149, 0]
click at [274, 329] on span "Elizabeth solved this scenario faster than 1% of all applicants." at bounding box center [302, 335] width 115 height 12
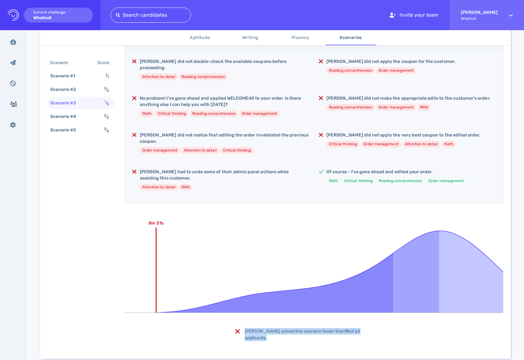
click at [274, 329] on span "Elizabeth solved this scenario faster than 1% of all applicants." at bounding box center [302, 335] width 115 height 12
click at [378, 311] on div "Scenario #3 The customer asked for help choosing the best coupon, then changed …" at bounding box center [313, 183] width 379 height 336
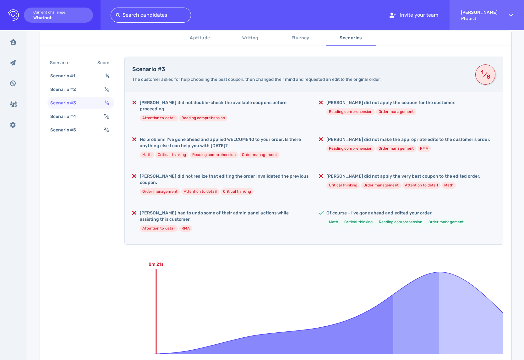
scroll to position [34, 0]
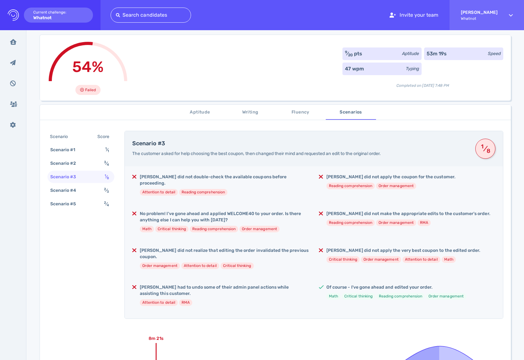
click at [393, 289] on div "Of course - I've gone ahead and edited your order. Math Critical thinking Readi…" at bounding box center [397, 294] width 140 height 20
click at [153, 189] on li "Attention to detail" at bounding box center [159, 192] width 38 height 7
click at [208, 178] on h5 "Elizabeth did not double-check the available coupons before proceeding." at bounding box center [224, 180] width 169 height 13
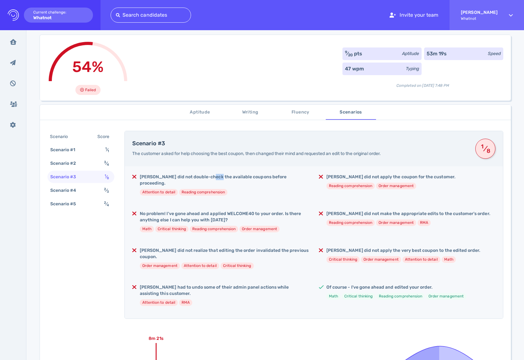
click at [208, 178] on h5 "Elizabeth did not double-check the available coupons before proceeding." at bounding box center [224, 180] width 169 height 13
click at [234, 201] on div "Elizabeth did not double-check the available coupons before proceeding. Attenti…" at bounding box center [314, 242] width 379 height 152
click at [233, 211] on h5 "No problem! I've gone ahead and applied WELCOME40 to your order. Is there anyth…" at bounding box center [224, 217] width 169 height 13
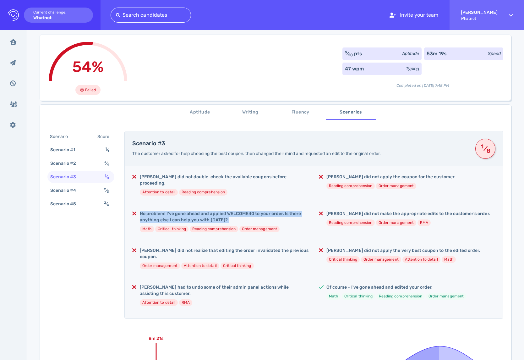
click at [233, 211] on h5 "No problem! I've gone ahead and applied WELCOME40 to your order. Is there anyth…" at bounding box center [224, 217] width 169 height 13
click at [257, 248] on div "Elizabeth did not realize that editing the order invalidated the previous coupo…" at bounding box center [224, 260] width 169 height 27
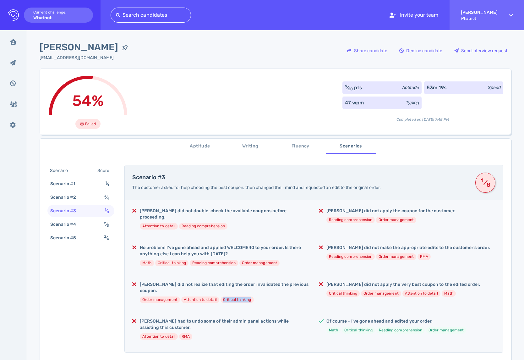
click at [262, 147] on span "Writing" at bounding box center [250, 146] width 43 height 8
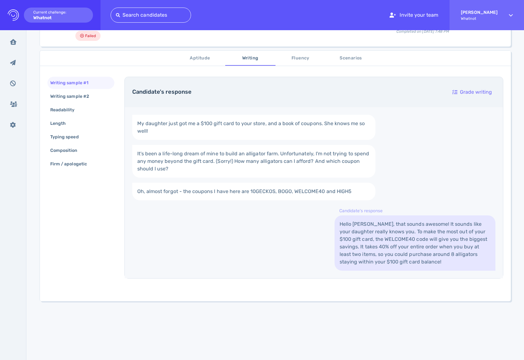
scroll to position [82, 0]
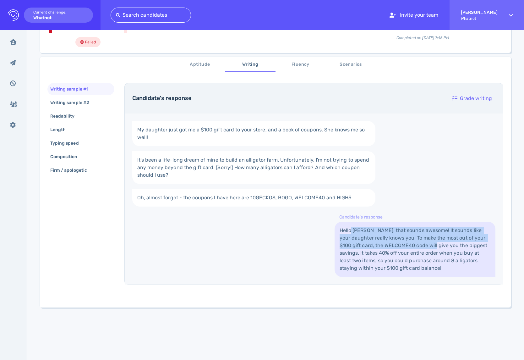
drag, startPoint x: 350, startPoint y: 231, endPoint x: 415, endPoint y: 249, distance: 67.5
click at [415, 249] on link "Hello Hazel, that sounds awesome! It sounds like your daughter really knows you…" at bounding box center [415, 249] width 161 height 55
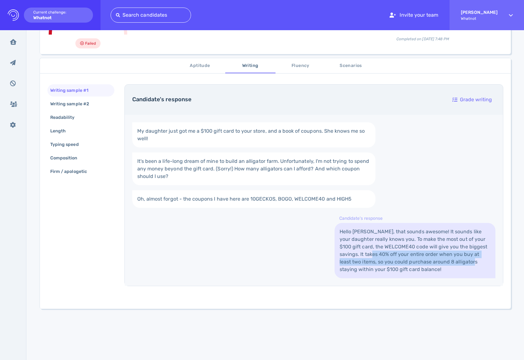
drag, startPoint x: 431, startPoint y: 255, endPoint x: 448, endPoint y: 260, distance: 17.6
click at [448, 260] on link "Hello Hazel, that sounds awesome! It sounds like your daughter really knows you…" at bounding box center [415, 250] width 161 height 55
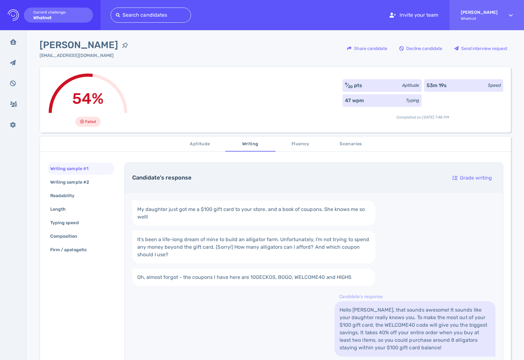
scroll to position [3, 0]
click at [80, 187] on div "Writing sample #2" at bounding box center [80, 182] width 67 height 12
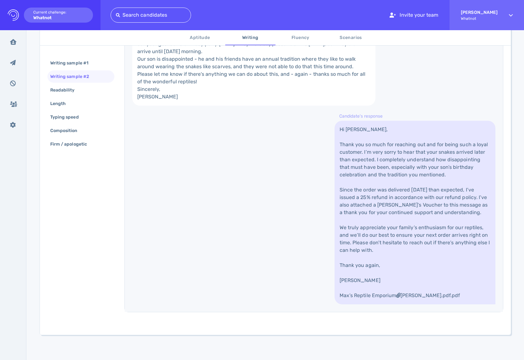
scroll to position [281, 0]
click at [382, 236] on link "Hi Ethan, Thank you so much for reaching out and for being such a loyal custome…" at bounding box center [415, 213] width 161 height 184
drag, startPoint x: 352, startPoint y: 276, endPoint x: 405, endPoint y: 287, distance: 54.0
click at [405, 287] on link "Hi Ethan, Thank you so much for reaching out and for being such a loyal custome…" at bounding box center [415, 213] width 161 height 184
click at [395, 297] on link "Hi Ethan, Thank you so much for reaching out and for being such a loyal custome…" at bounding box center [415, 213] width 161 height 184
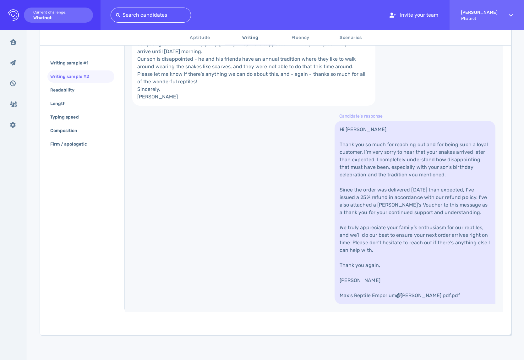
click at [396, 296] on link "Hi Ethan, Thank you so much for reaching out and for being such a loyal custome…" at bounding box center [415, 213] width 161 height 184
drag, startPoint x: 396, startPoint y: 296, endPoint x: 371, endPoint y: 286, distance: 27.1
click at [396, 296] on link "Hi Ethan, Thank you so much for reaching out and for being such a loyal custome…" at bounding box center [415, 213] width 161 height 184
click at [270, 263] on div "Hi, I hope it's going well. We've been customers for a long time, and our famil…" at bounding box center [314, 158] width 379 height 307
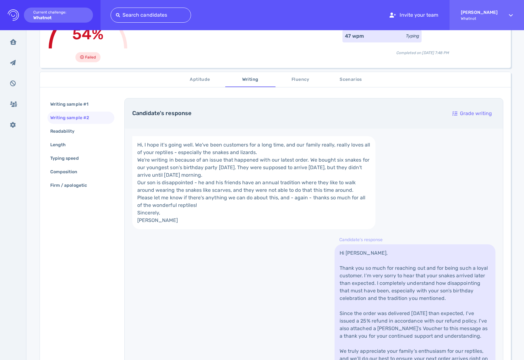
scroll to position [66, 0]
click at [356, 86] on button "Scenarios" at bounding box center [351, 79] width 50 height 15
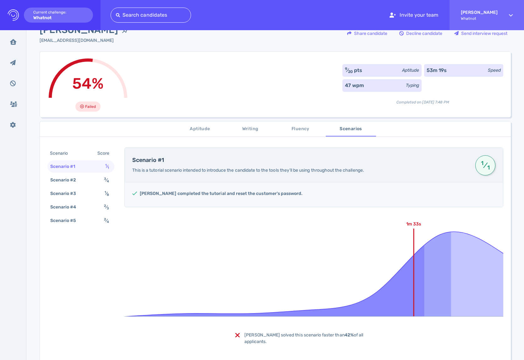
scroll to position [0, 0]
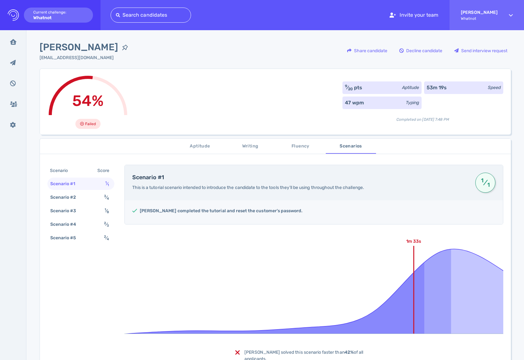
click at [194, 150] on span "Aptitude" at bounding box center [200, 146] width 43 height 8
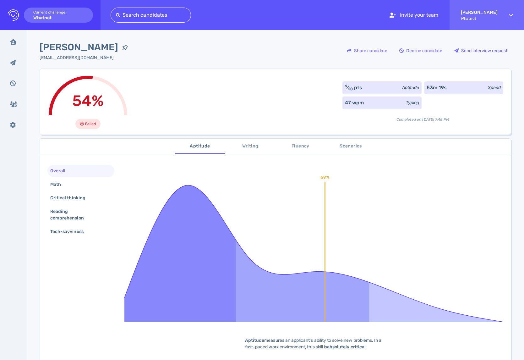
scroll to position [104, 0]
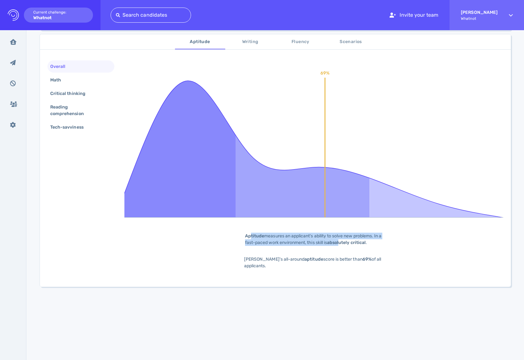
drag, startPoint x: 250, startPoint y: 235, endPoint x: 344, endPoint y: 242, distance: 93.9
click at [344, 242] on div "Aptitude measures an applicant's ability to solve new problems. In a fast-paced…" at bounding box center [313, 239] width 157 height 13
click at [341, 243] on b "absolutely critical" at bounding box center [346, 242] width 39 height 5
drag, startPoint x: 238, startPoint y: 235, endPoint x: 446, endPoint y: 239, distance: 208.5
click at [446, 239] on div "69% Aptitude measures an applicant's ability to solve new problems. In a fast-p…" at bounding box center [313, 169] width 379 height 219
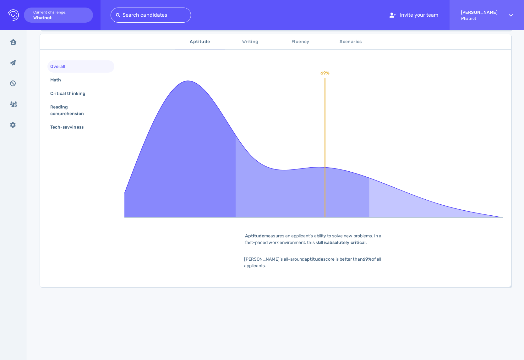
drag, startPoint x: 445, startPoint y: 239, endPoint x: 348, endPoint y: 253, distance: 97.8
click at [445, 239] on div "69% Aptitude measures an applicant's ability to solve new problems. In a fast-p…" at bounding box center [313, 169] width 379 height 219
click at [266, 268] on div "Elizabeth's all-around aptitude score is better than 69% of all applicants." at bounding box center [313, 262] width 139 height 13
drag, startPoint x: 322, startPoint y: 272, endPoint x: 337, endPoint y: 275, distance: 15.0
click at [337, 275] on div "69% Aptitude measures an applicant's ability to solve new problems. In a fast-p…" at bounding box center [313, 169] width 379 height 219
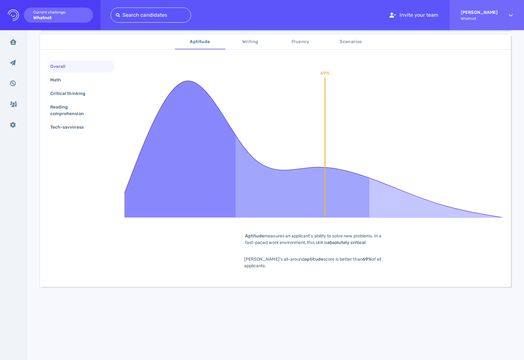
click at [337, 275] on div "69% Aptitude measures an applicant's ability to solve new problems. In a fast-p…" at bounding box center [313, 169] width 379 height 219
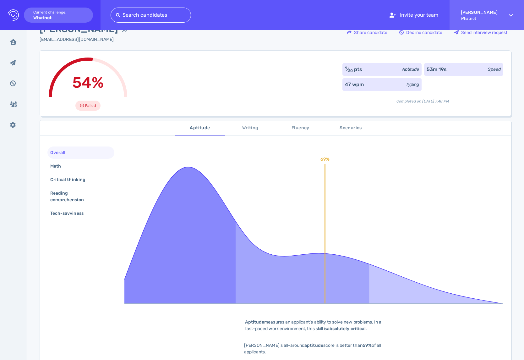
scroll to position [0, 0]
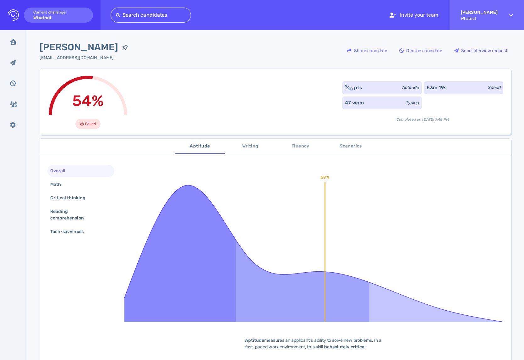
click at [64, 176] on div "Overall" at bounding box center [80, 171] width 67 height 12
click at [58, 191] on div "Overall Math Critical thinking Reading comprehension Tech-savviness" at bounding box center [80, 202] width 67 height 74
click at [329, 104] on div "54% Failed 9 ⁄ 20 pts Aptitude 53m 19s Speed 47 wpm Typing Completed on October…" at bounding box center [276, 102] width 472 height 66
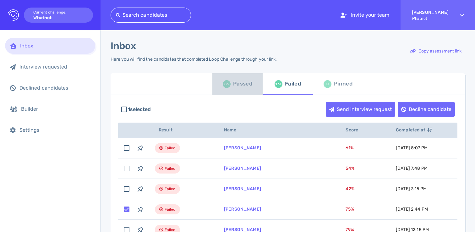
click at [230, 85] on div "86 Passed" at bounding box center [238, 84] width 30 height 18
checkbox input "false"
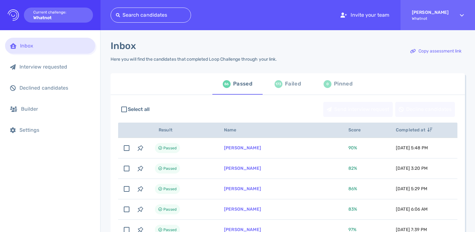
click at [292, 91] on div "173 Failed" at bounding box center [288, 84] width 26 height 18
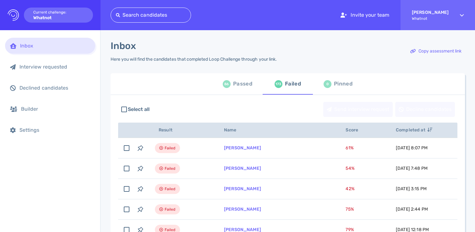
click at [169, 89] on div "86 Passed 173 Failed 0 Pinned" at bounding box center [288, 83] width 355 height 21
click at [226, 81] on div "86" at bounding box center [227, 84] width 8 height 8
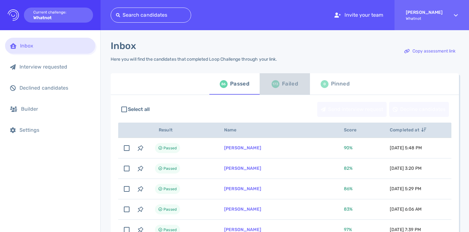
click at [289, 86] on div "Failed" at bounding box center [290, 83] width 16 height 9
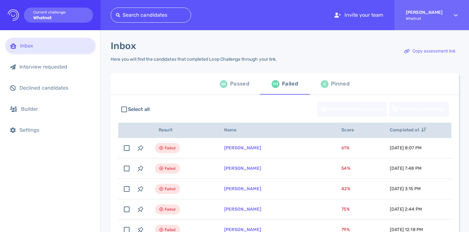
click at [241, 84] on div "Passed" at bounding box center [239, 83] width 19 height 9
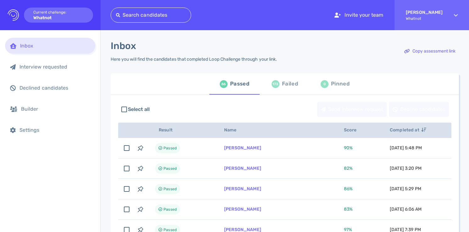
click at [293, 86] on div "Failed" at bounding box center [290, 83] width 16 height 9
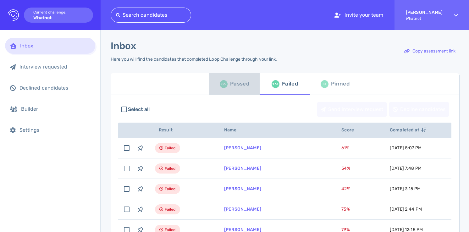
click at [238, 87] on div "Passed" at bounding box center [239, 83] width 19 height 9
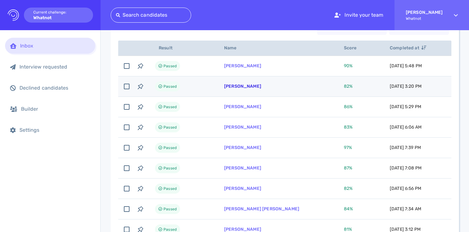
scroll to position [92, 0]
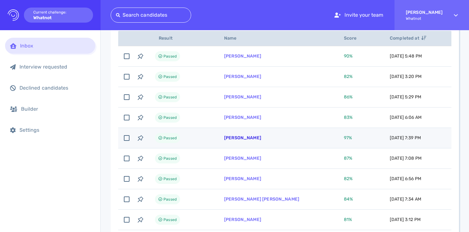
click at [249, 138] on link "[PERSON_NAME]" at bounding box center [242, 137] width 37 height 5
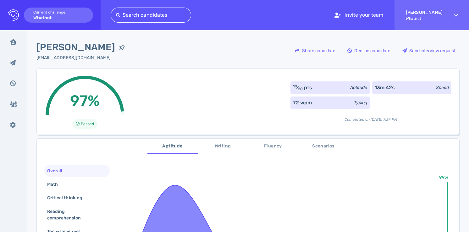
click at [78, 48] on span "[PERSON_NAME]" at bounding box center [75, 47] width 79 height 14
copy div "[PERSON_NAME]"
click at [247, 73] on div "97% Passed 19 ⁄ 20 pts Aptitude 13m 42s Speed 72 wpm Typing Completed on [DATE]…" at bounding box center [247, 102] width 423 height 66
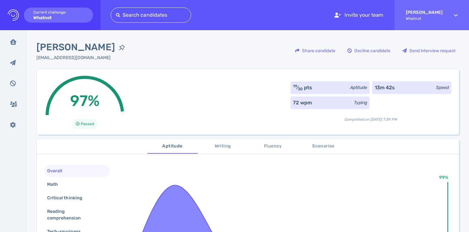
click at [84, 48] on span "[PERSON_NAME]" at bounding box center [75, 47] width 79 height 14
copy div "[PERSON_NAME]"
